Goal: Navigation & Orientation: Find specific page/section

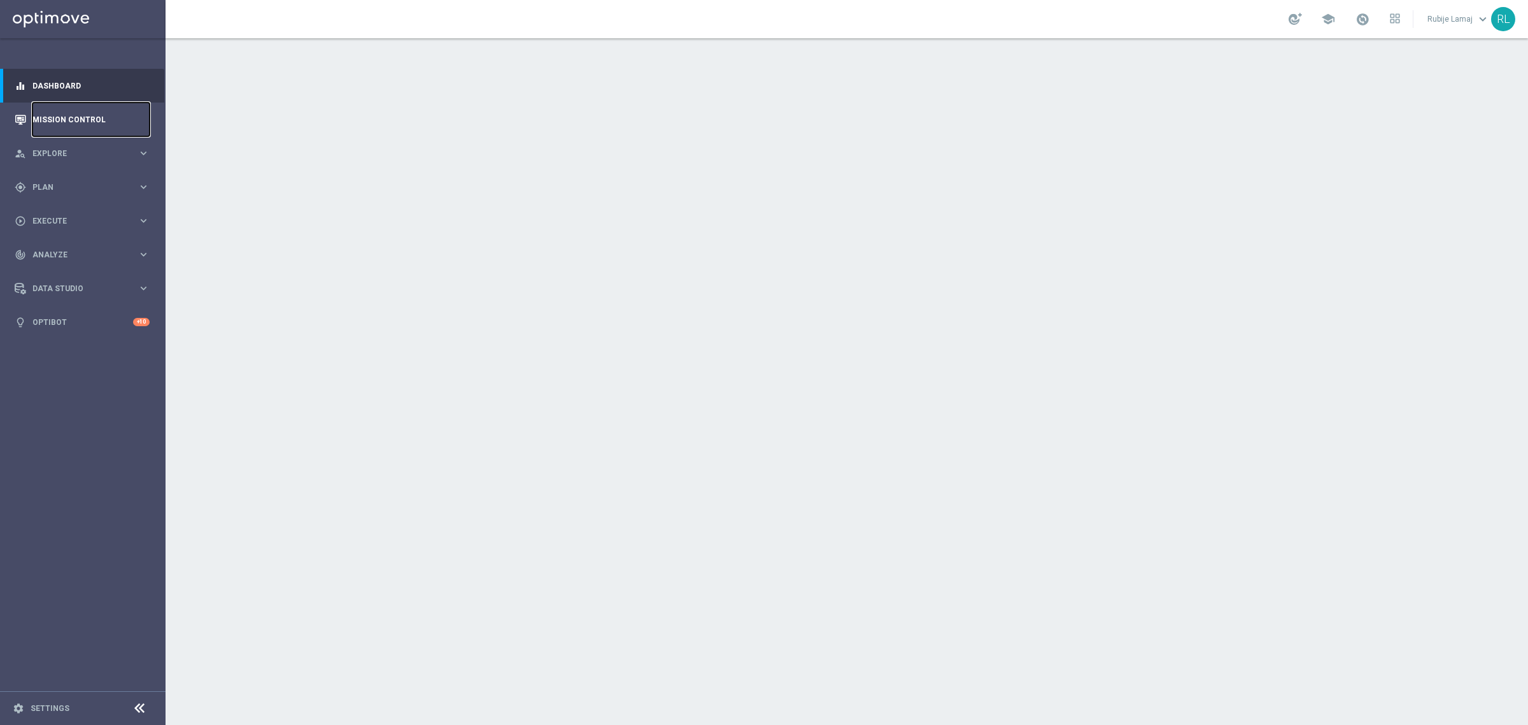
click at [54, 115] on link "Mission Control" at bounding box center [90, 120] width 117 height 34
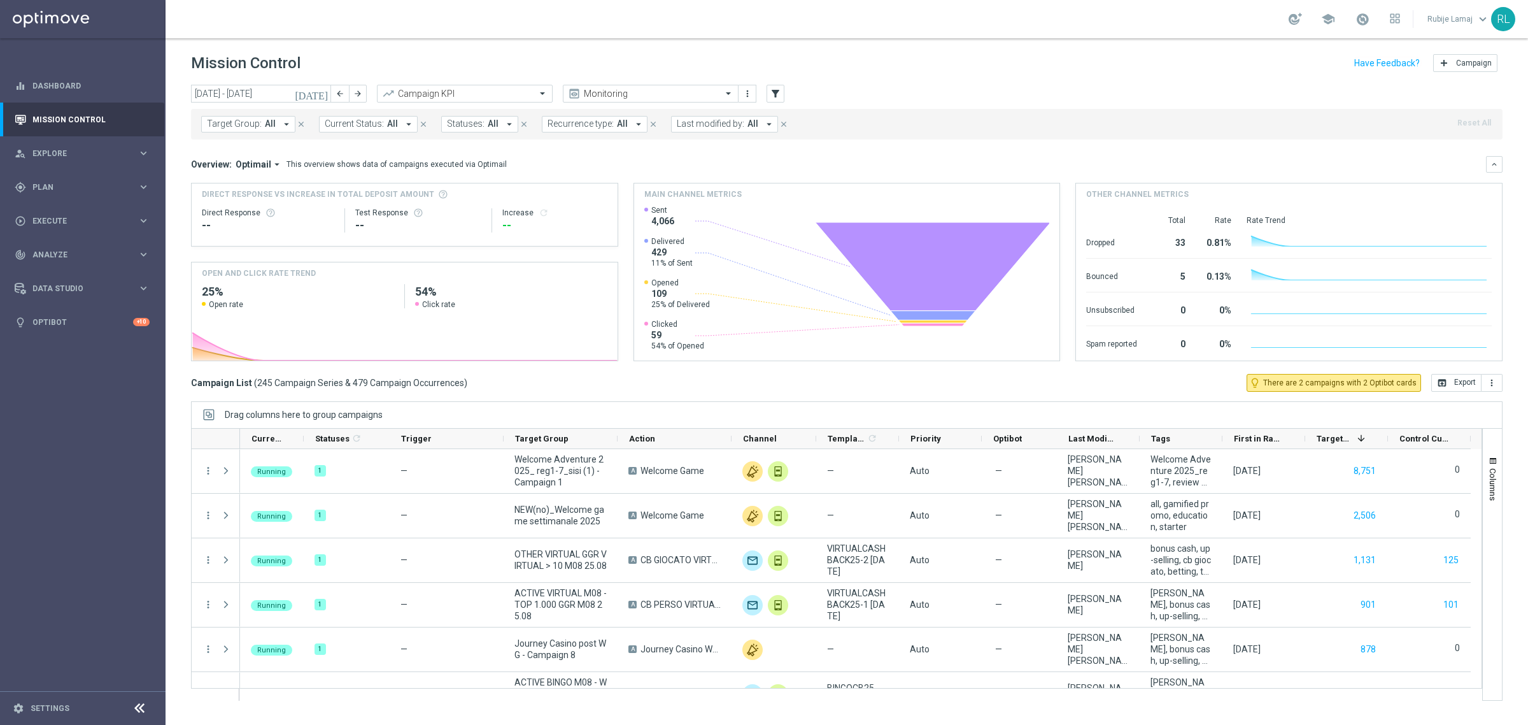
click at [320, 30] on div "school [PERSON_NAME] keyboard_arrow_down RL" at bounding box center [847, 19] width 1362 height 38
